Goal: Information Seeking & Learning: Check status

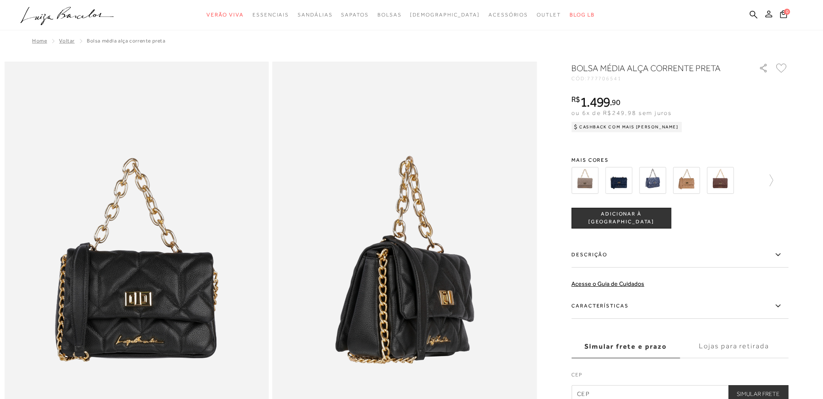
click at [767, 13] on icon at bounding box center [769, 13] width 7 height 7
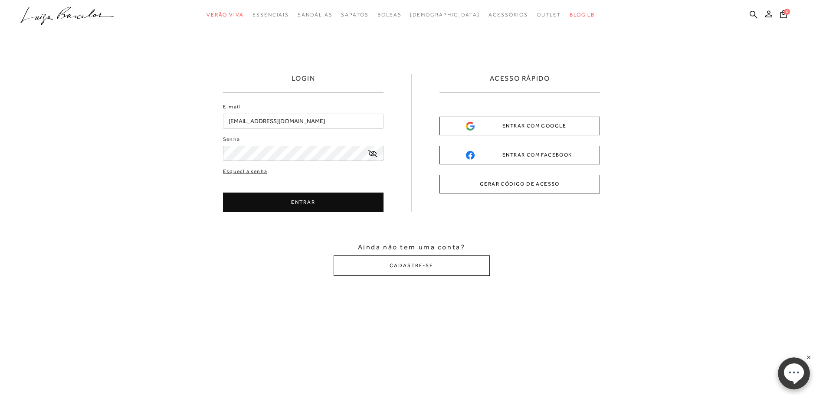
click at [299, 199] on button "ENTRAR" at bounding box center [303, 203] width 161 height 20
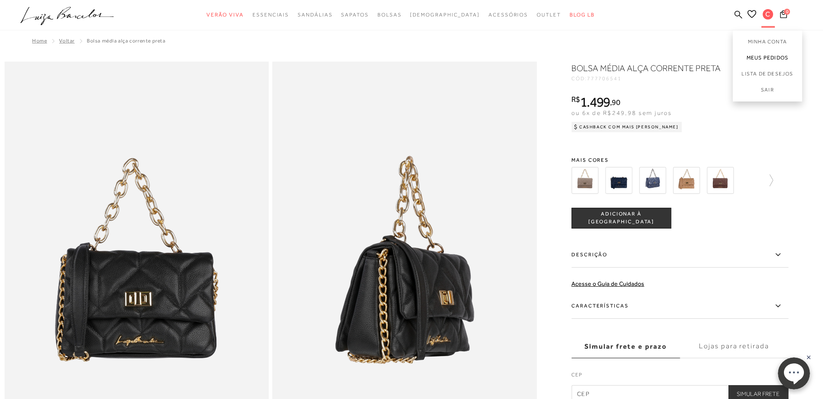
click at [765, 58] on link "Meus Pedidos" at bounding box center [767, 58] width 69 height 16
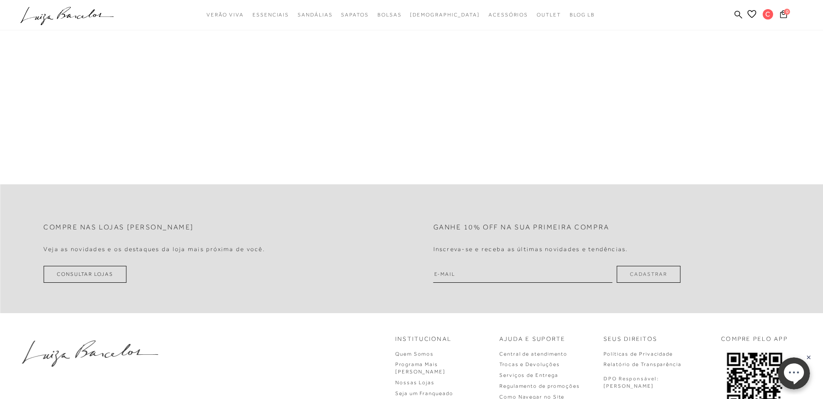
scroll to position [258, 0]
click at [538, 276] on input "email" at bounding box center [523, 274] width 179 height 17
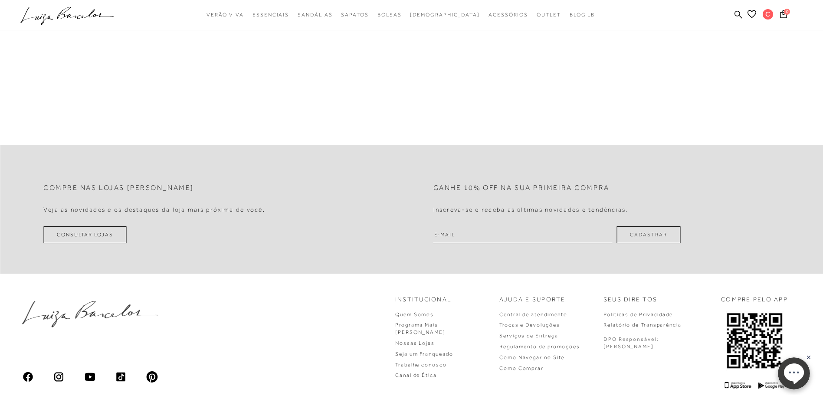
scroll to position [345, 0]
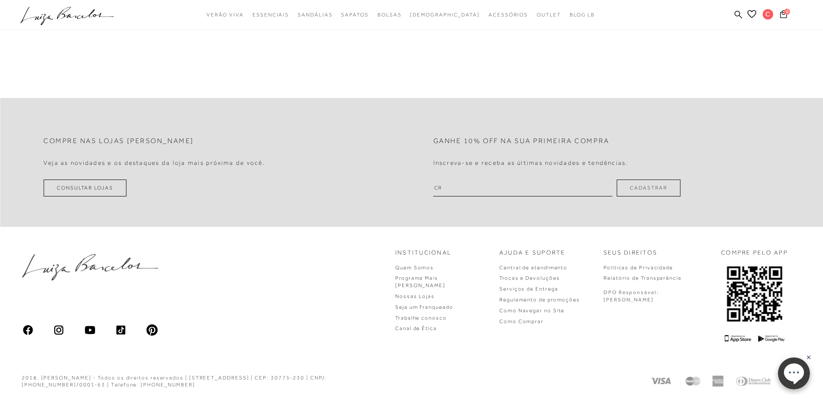
type input "[EMAIL_ADDRESS][DOMAIN_NAME]"
click at [642, 187] on button "Cadastrar" at bounding box center [649, 188] width 64 height 17
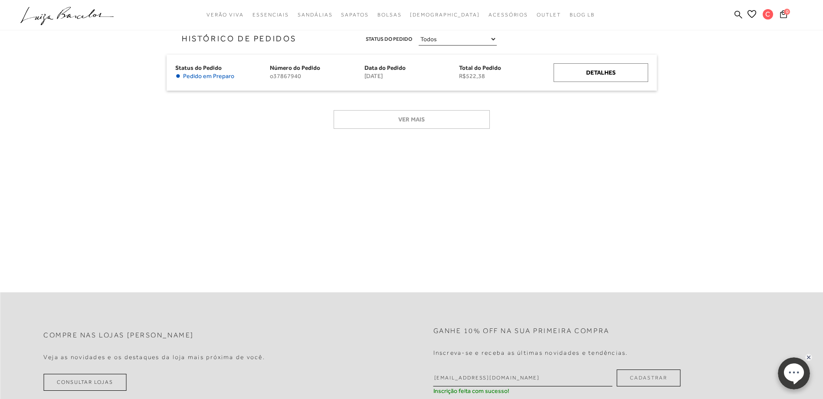
scroll to position [128, 0]
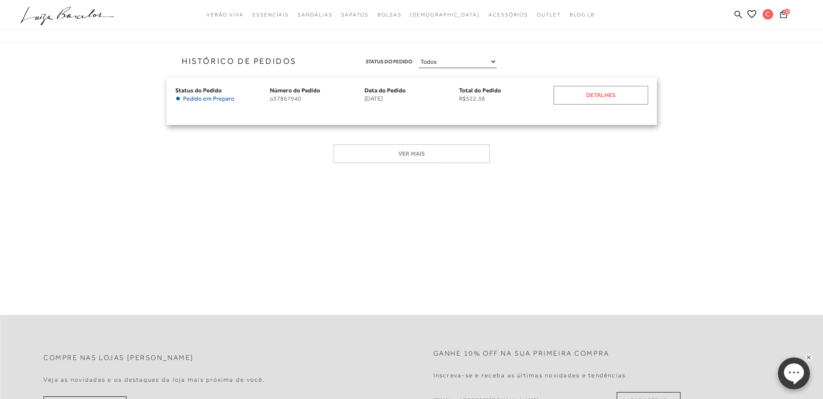
click at [596, 99] on div "Detalhes" at bounding box center [601, 95] width 95 height 19
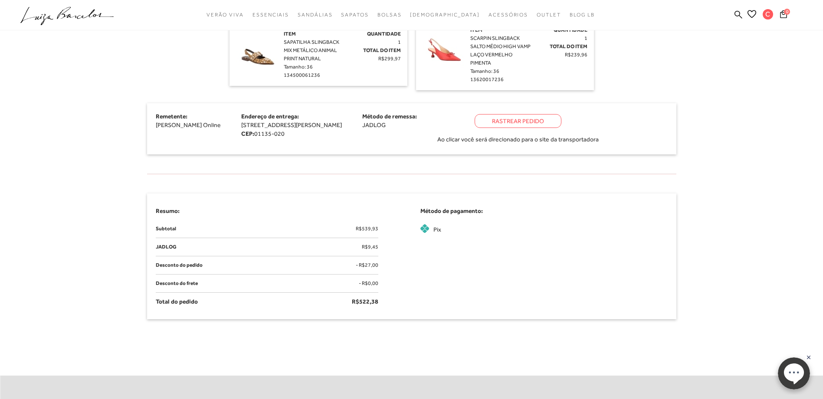
scroll to position [304, 0]
click at [562, 122] on div "Rastrear Pedido" at bounding box center [518, 121] width 87 height 14
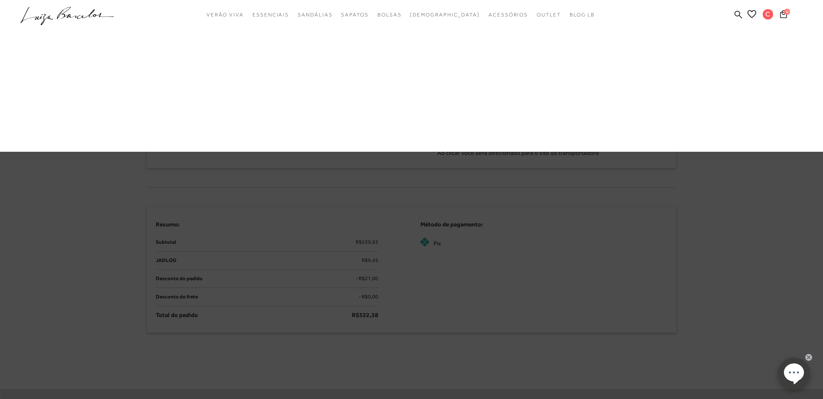
scroll to position [318, 0]
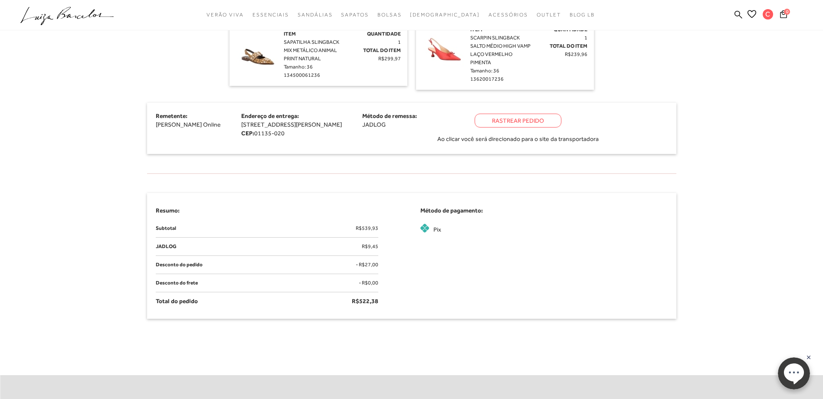
click at [253, 54] on img at bounding box center [257, 51] width 43 height 43
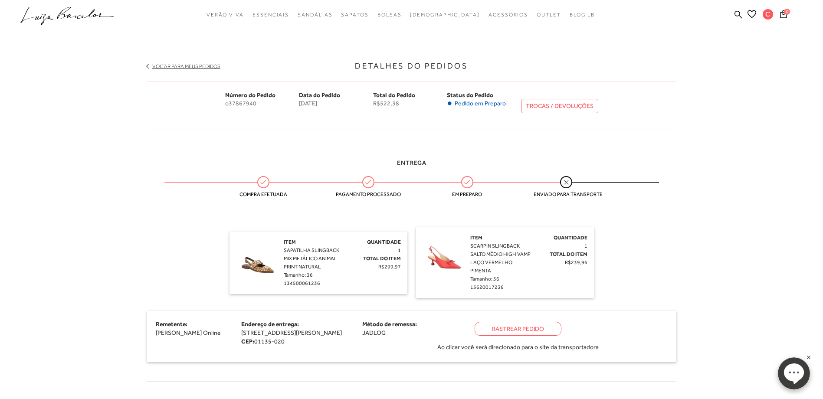
scroll to position [101, 0]
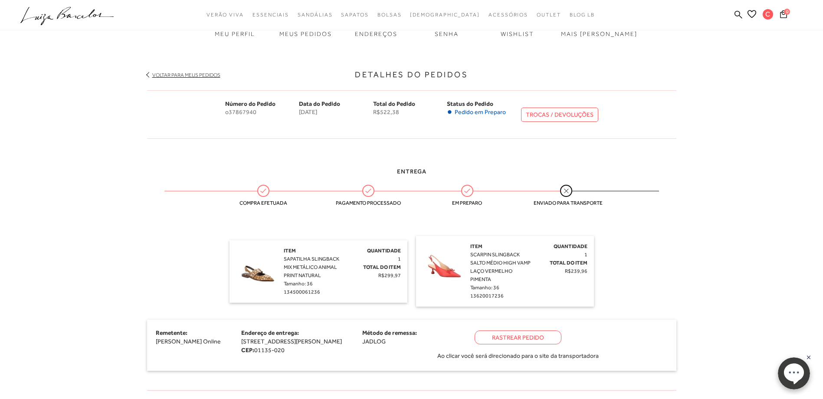
click at [272, 275] on img at bounding box center [257, 268] width 43 height 43
click at [271, 275] on img at bounding box center [257, 268] width 43 height 43
click at [786, 12] on span "0" at bounding box center [787, 12] width 6 height 6
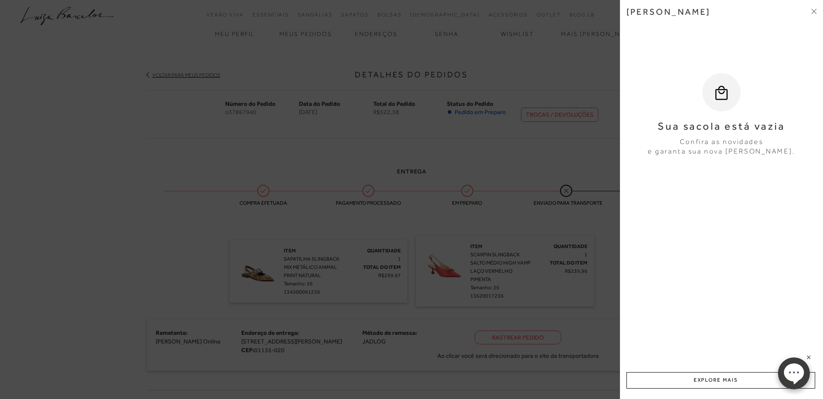
click at [816, 12] on div "[PERSON_NAME] Sua sacola está vazia Confira as novidades e garanta sua nova [PE…" at bounding box center [721, 199] width 203 height 399
click at [815, 12] on icon at bounding box center [815, 12] width 3 height 3
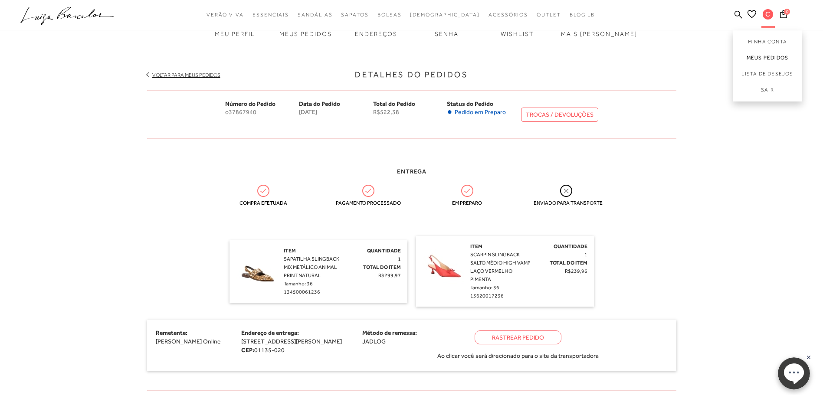
click at [757, 57] on link "Meus Pedidos" at bounding box center [767, 58] width 69 height 16
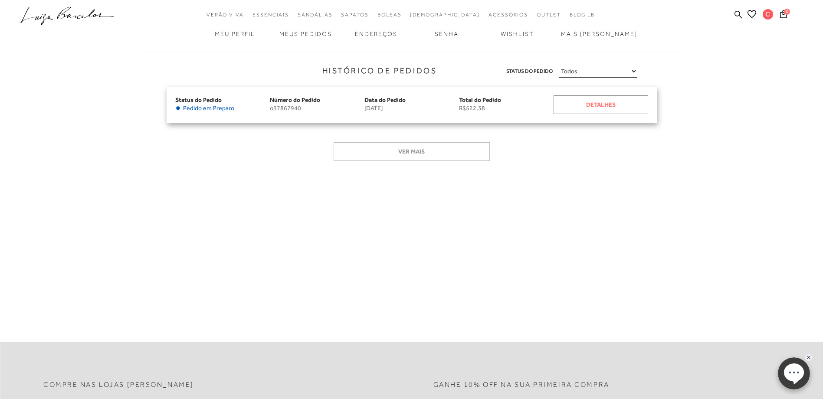
click at [631, 110] on div "Detalhes" at bounding box center [601, 104] width 95 height 19
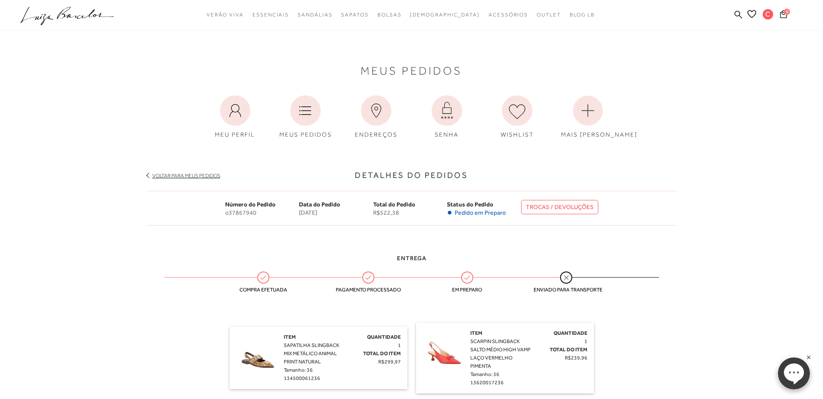
click at [274, 367] on img at bounding box center [257, 354] width 43 height 43
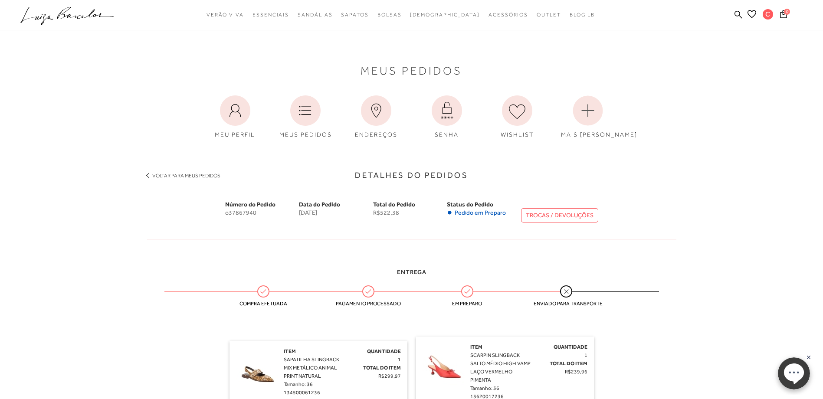
click at [83, 14] on icon ".a{fill-rule:evenodd;}" at bounding box center [67, 16] width 94 height 18
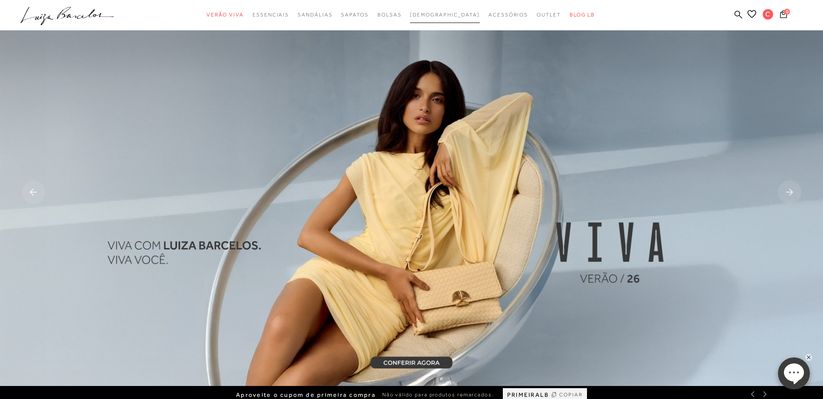
click at [444, 15] on span "[DEMOGRAPHIC_DATA]" at bounding box center [445, 15] width 70 height 6
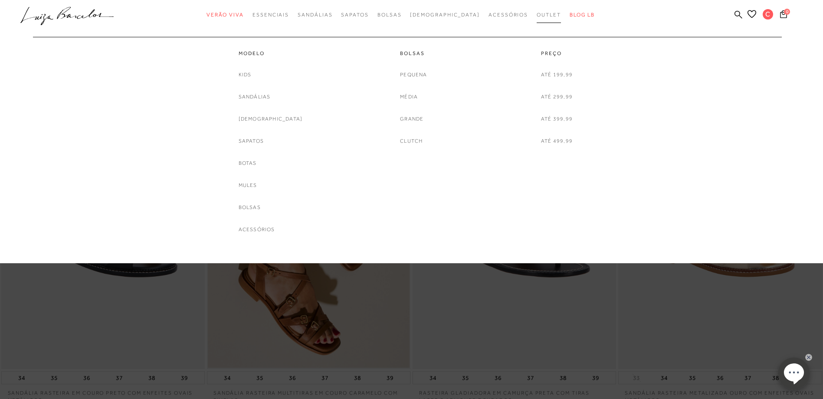
click at [537, 16] on span "Outlet" at bounding box center [549, 15] width 24 height 6
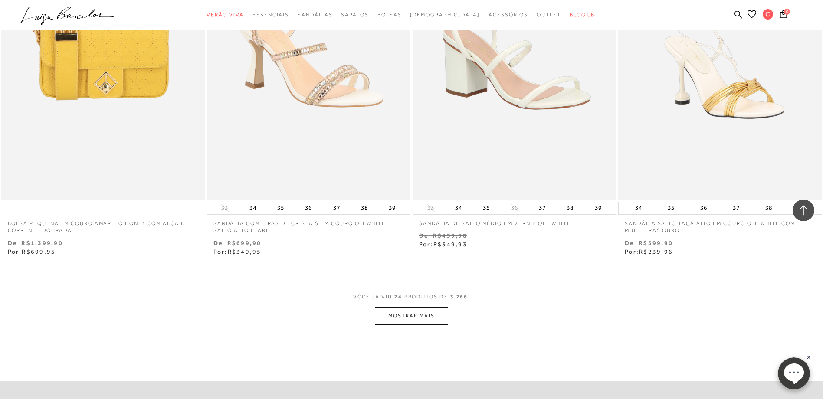
scroll to position [2126, 0]
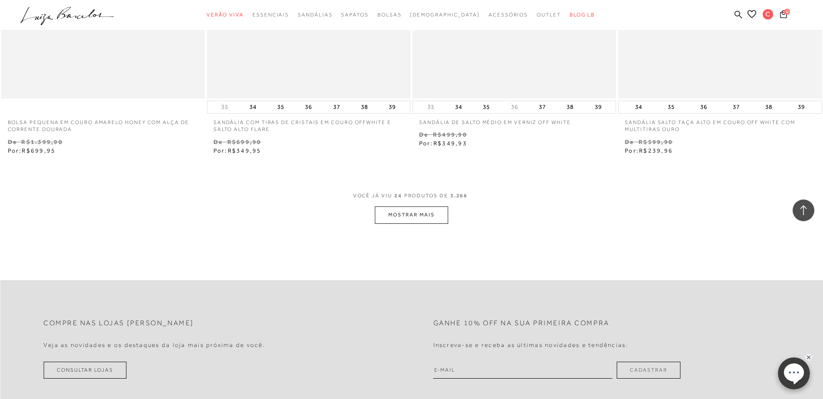
click at [430, 208] on button "MOSTRAR MAIS" at bounding box center [411, 215] width 73 height 17
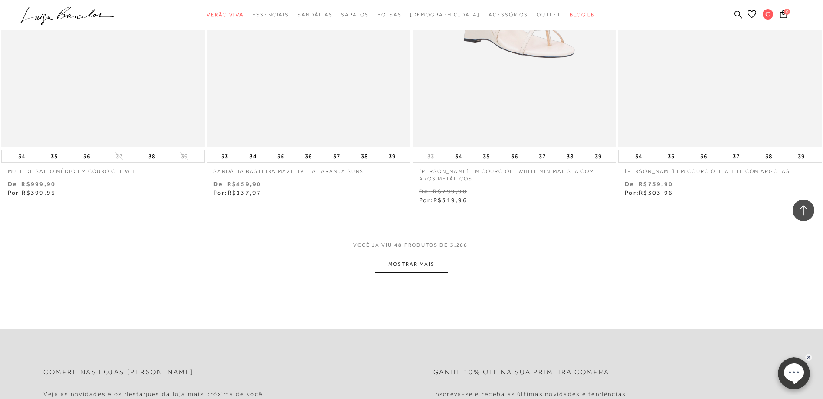
scroll to position [4426, 0]
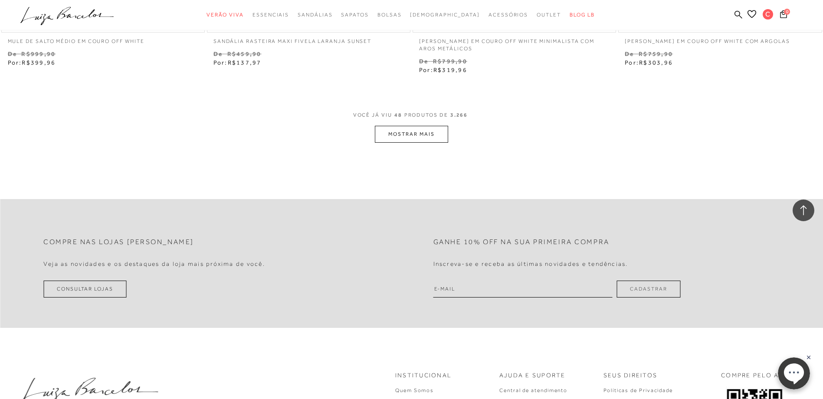
click at [401, 139] on button "MOSTRAR MAIS" at bounding box center [411, 134] width 73 height 17
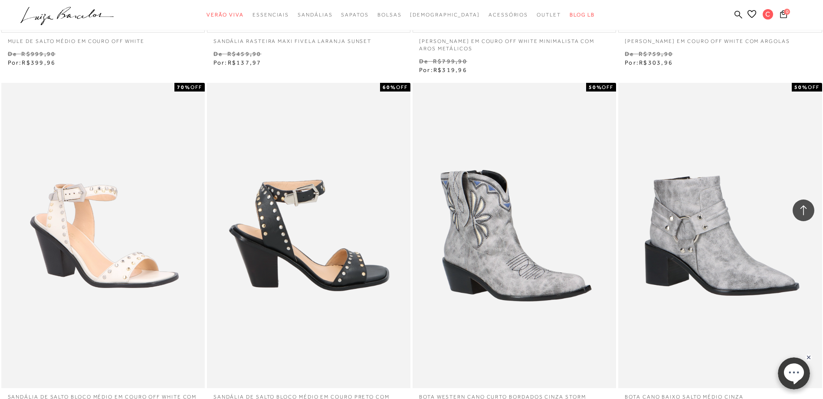
click at [403, 131] on div "SANDÁLIA DE SALTO BLOCO MÉDIO EM COURO PRETO COM REBITES MULTI METÁLICOS 60% OFF" at bounding box center [309, 236] width 204 height 306
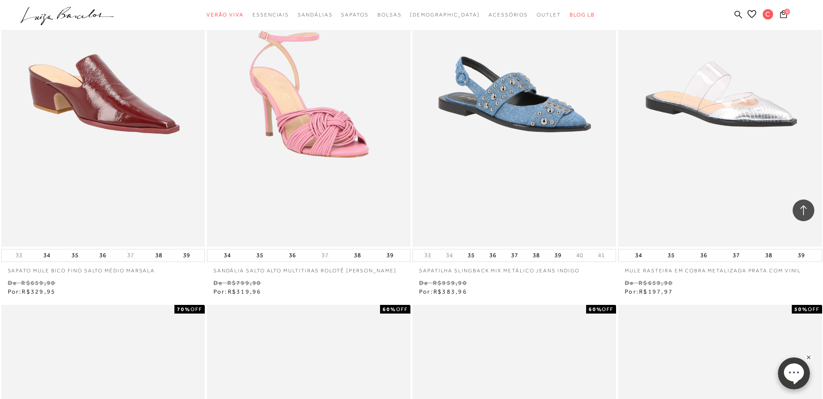
scroll to position [5294, 0]
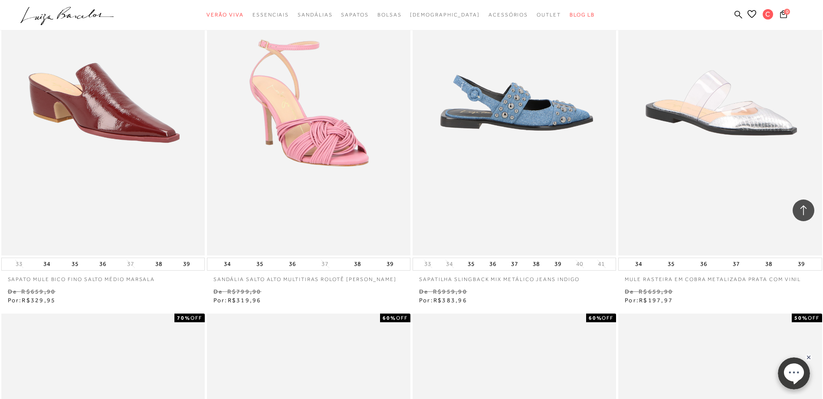
click at [493, 148] on img at bounding box center [515, 103] width 203 height 306
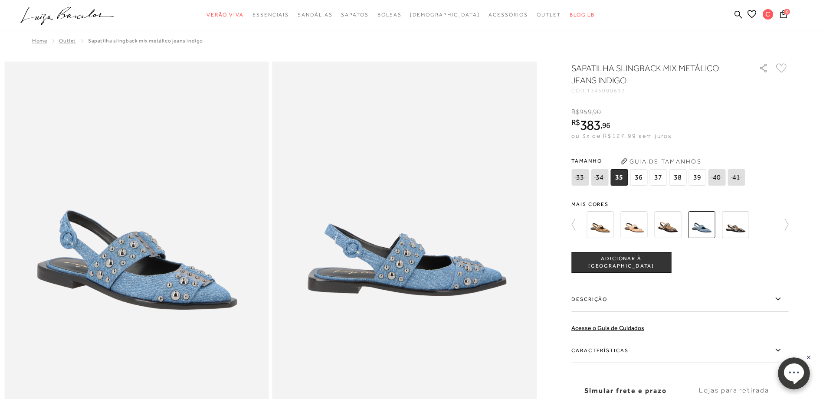
click at [608, 229] on img at bounding box center [600, 224] width 27 height 27
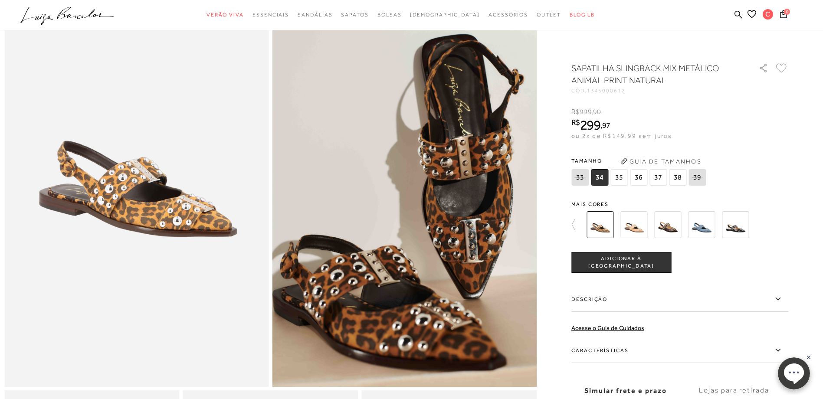
scroll to position [87, 0]
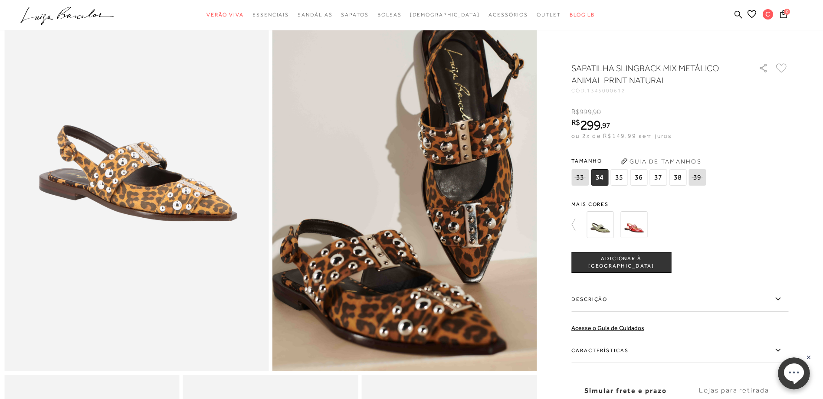
click at [640, 231] on img at bounding box center [634, 224] width 27 height 27
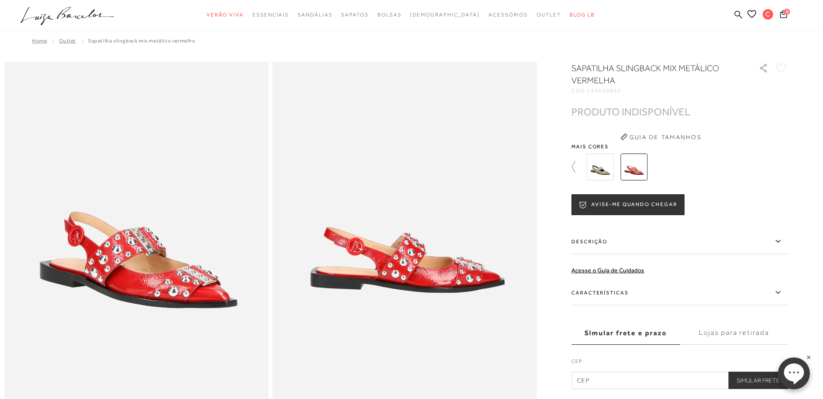
click at [576, 167] on icon at bounding box center [578, 167] width 12 height 12
click at [628, 168] on img at bounding box center [618, 167] width 27 height 27
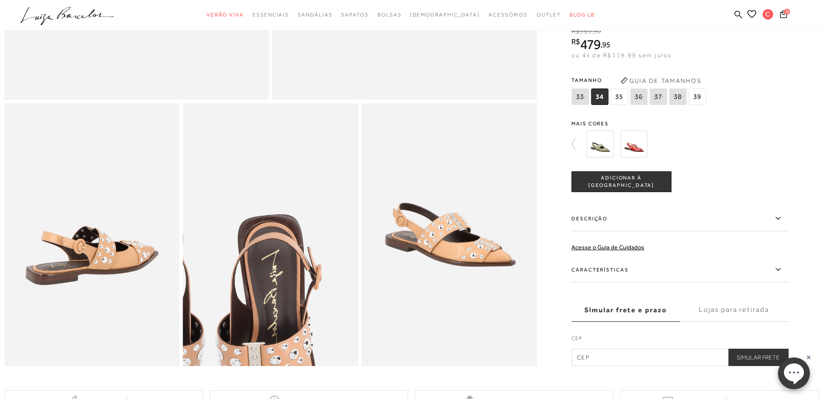
scroll to position [391, 0]
